Goal: Information Seeking & Learning: Learn about a topic

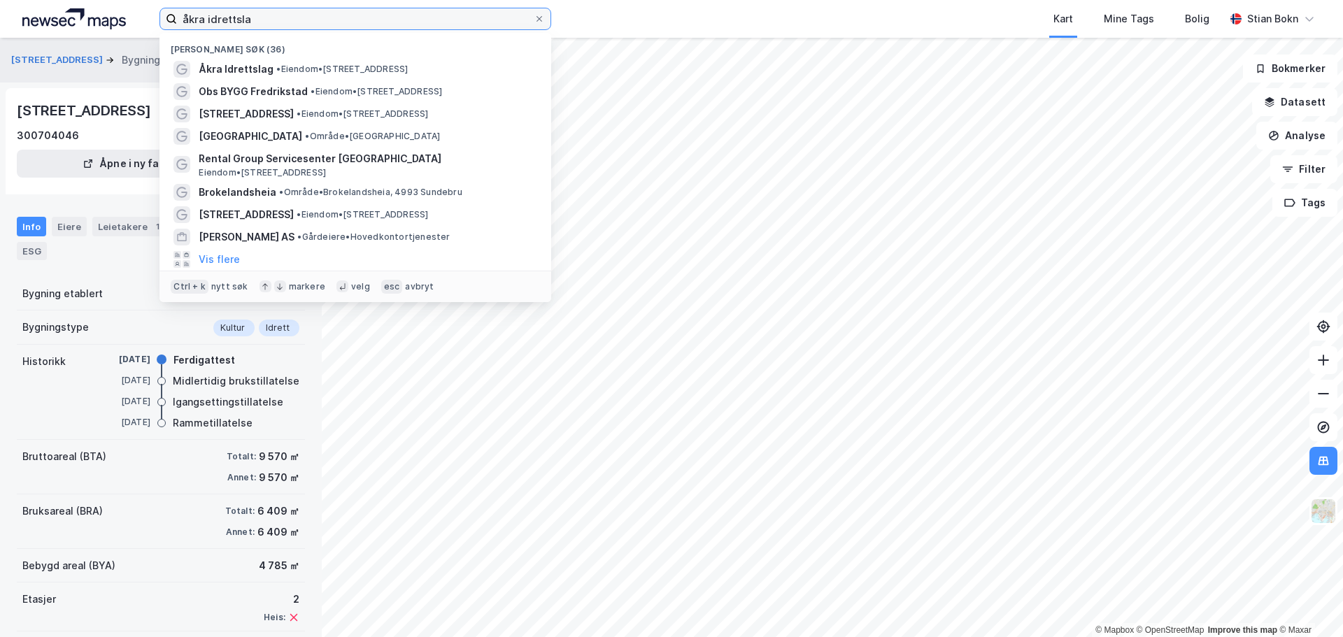
click at [243, 24] on input "åkra idrettsla" at bounding box center [355, 18] width 357 height 21
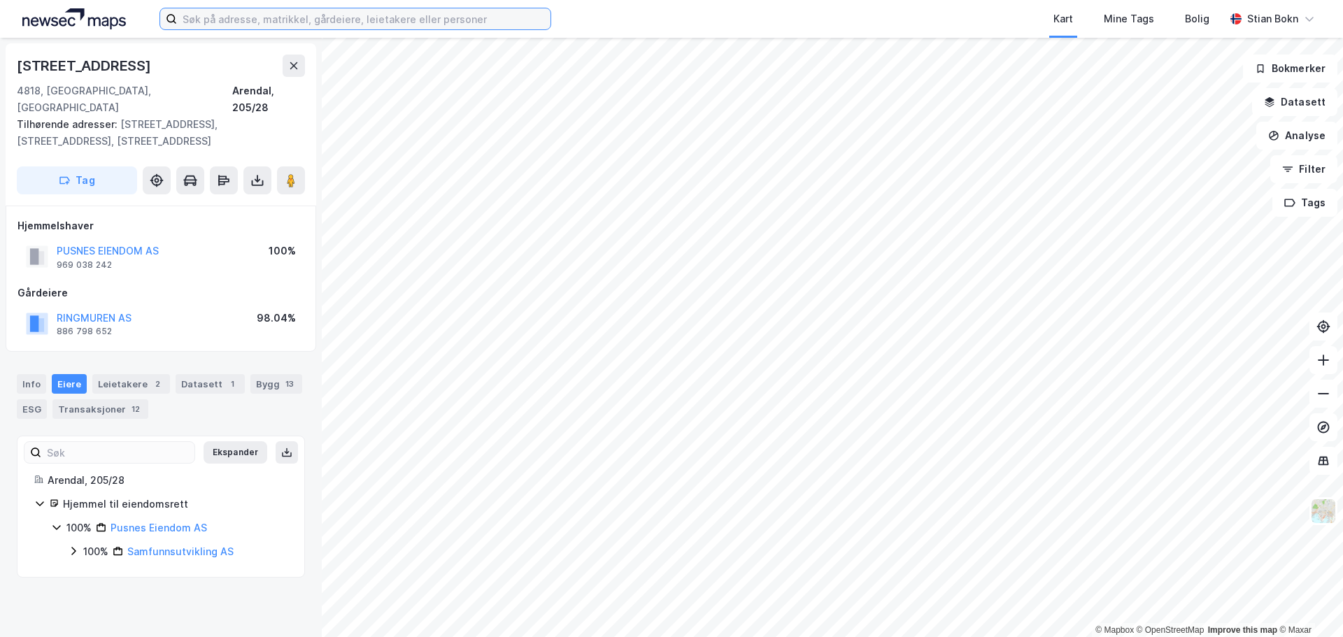
click at [313, 15] on input at bounding box center [363, 18] width 373 height 21
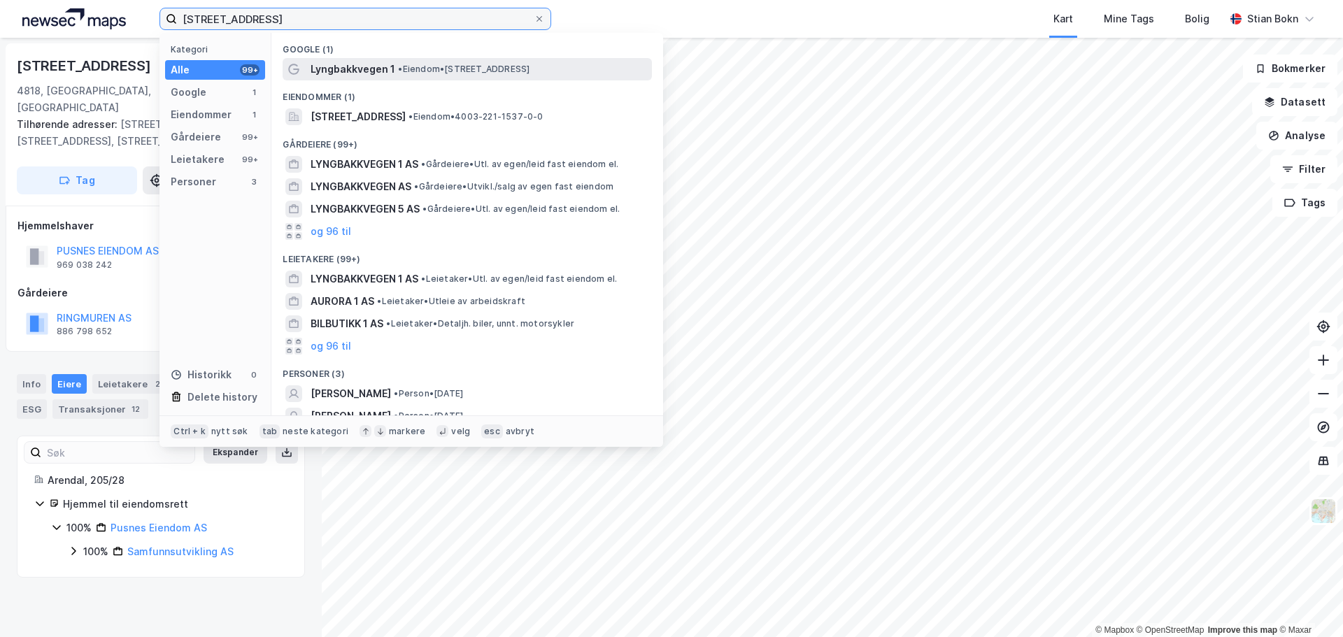
type input "lyngbakkvegen 1"
click at [374, 73] on span "Lyngbakkvegen 1" at bounding box center [353, 69] width 85 height 17
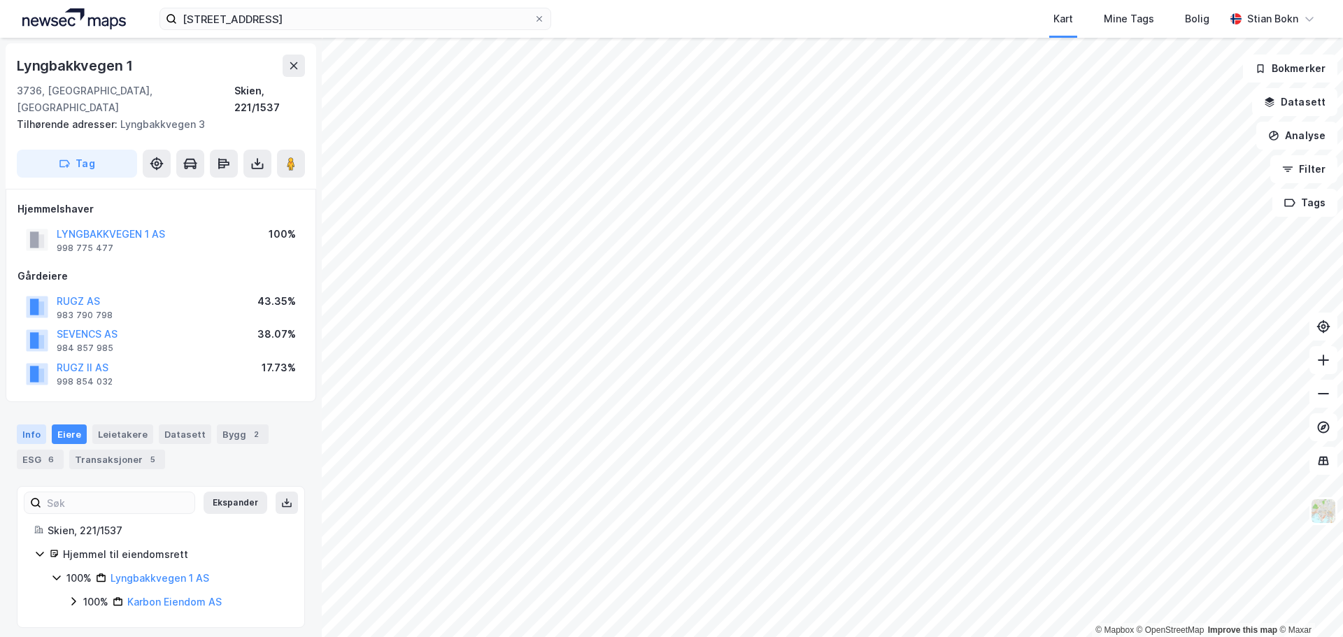
click at [38, 425] on div "Info" at bounding box center [31, 435] width 29 height 20
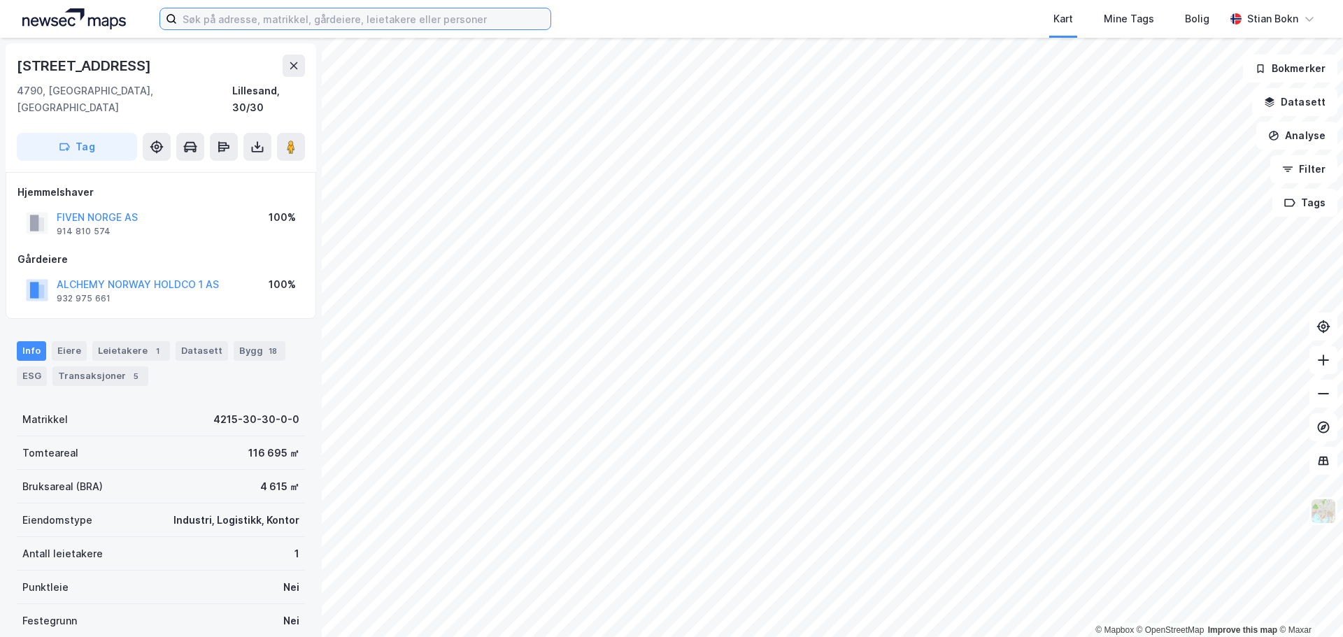
click at [209, 19] on input at bounding box center [363, 18] width 373 height 21
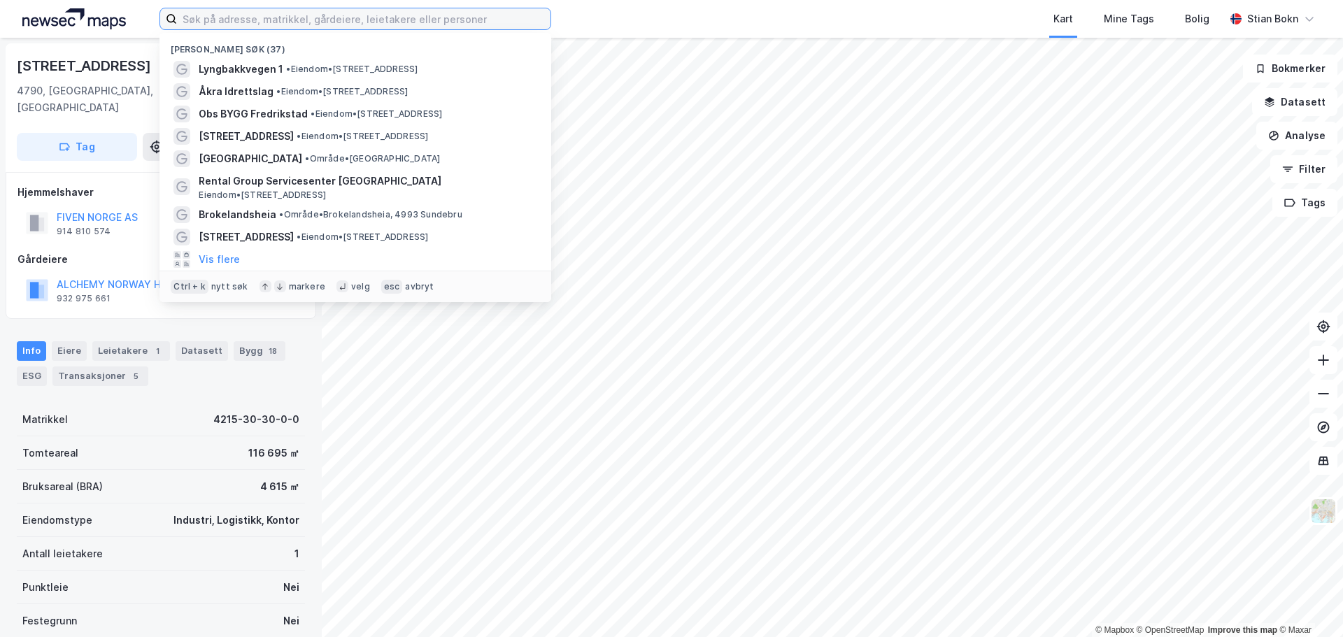
paste input "Møglestumoen 17"
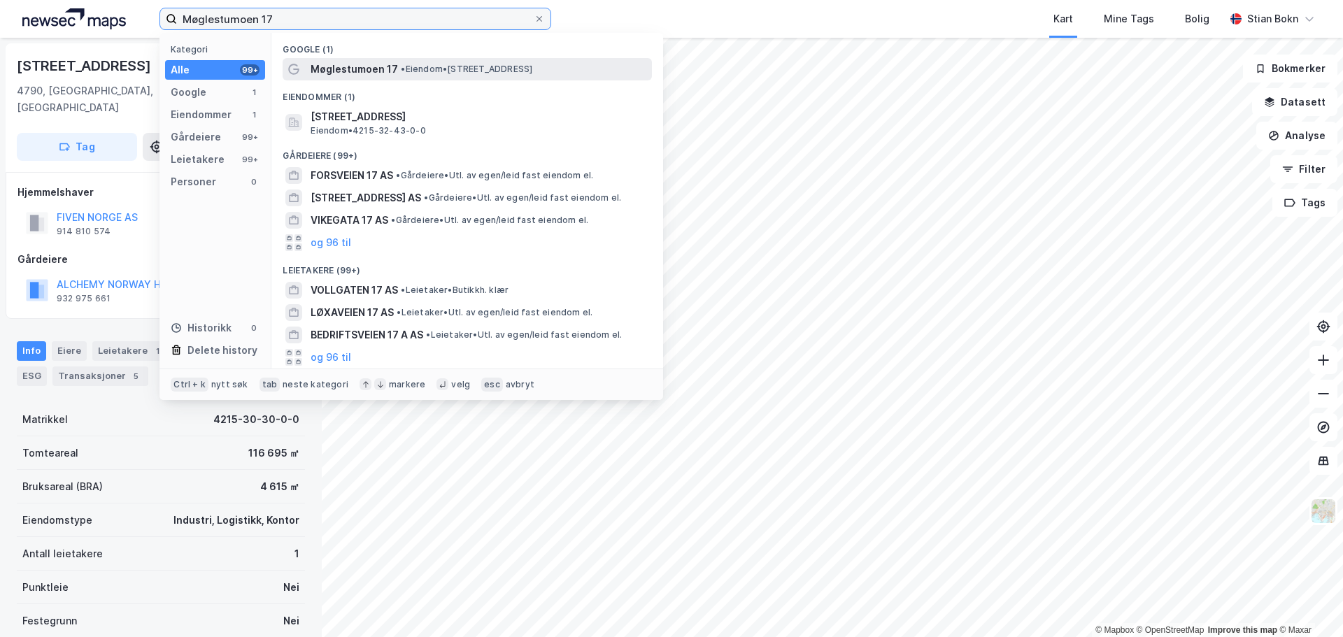
type input "Møglestumoen 17"
click at [339, 66] on span "Møglestumoen 17" at bounding box center [354, 69] width 87 height 17
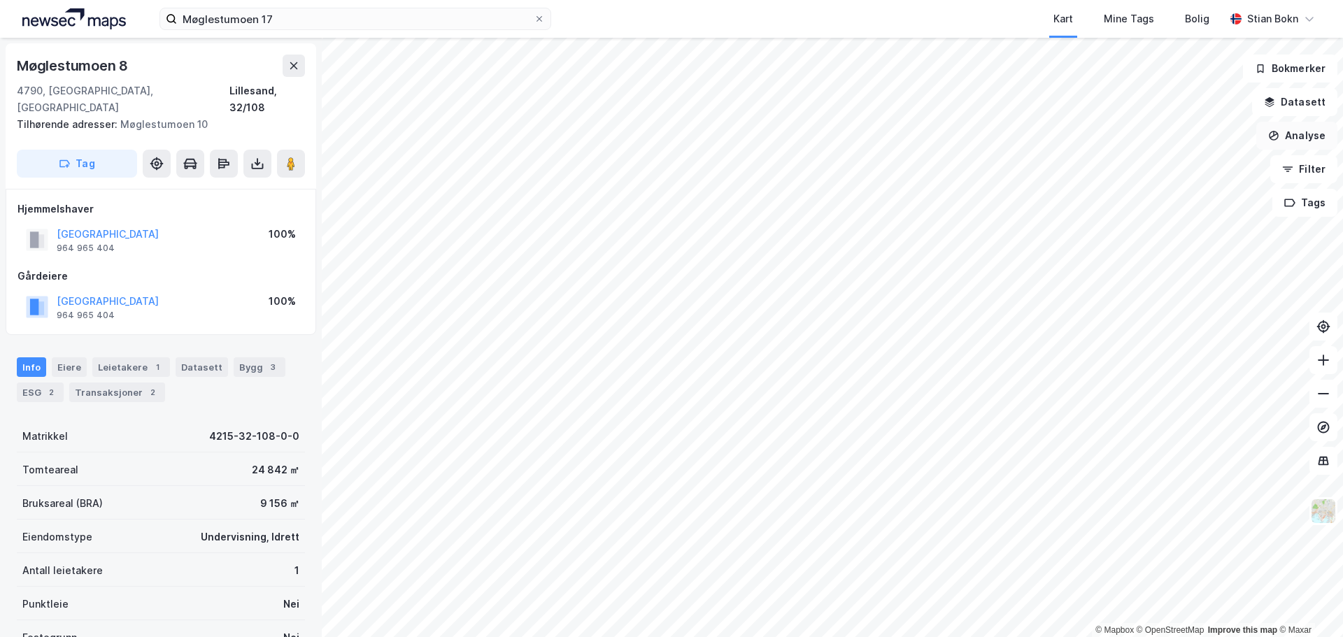
click at [1297, 141] on button "Analyse" at bounding box center [1296, 136] width 81 height 28
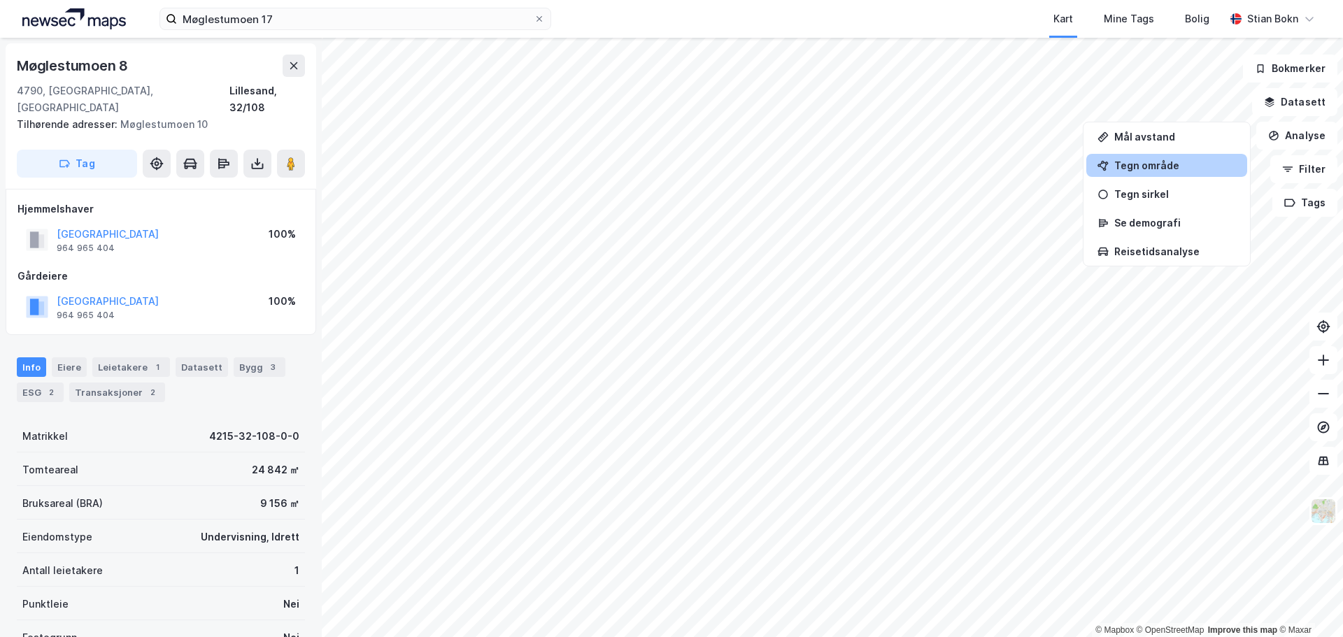
click at [1130, 169] on div "Tegn område" at bounding box center [1175, 165] width 122 height 12
